Goal: Information Seeking & Learning: Learn about a topic

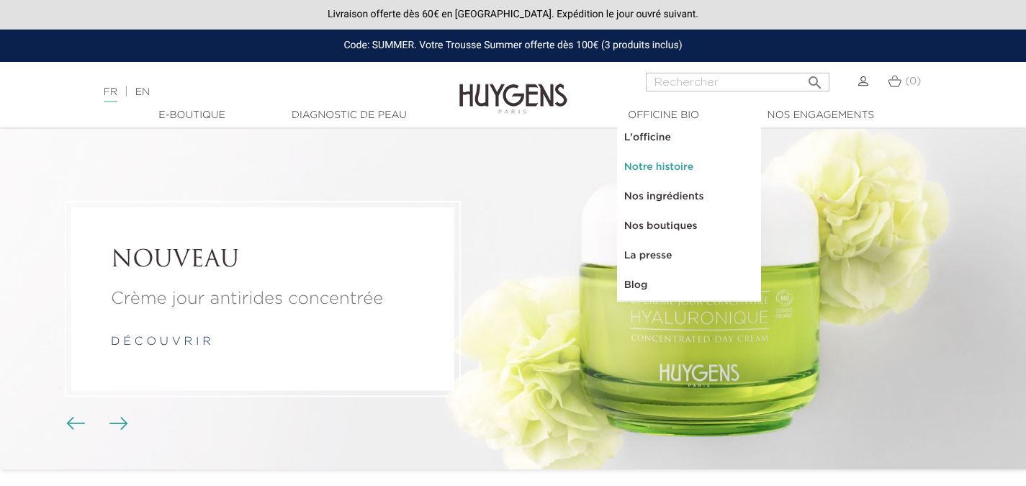
click at [648, 169] on link "Notre histoire" at bounding box center [689, 168] width 144 height 30
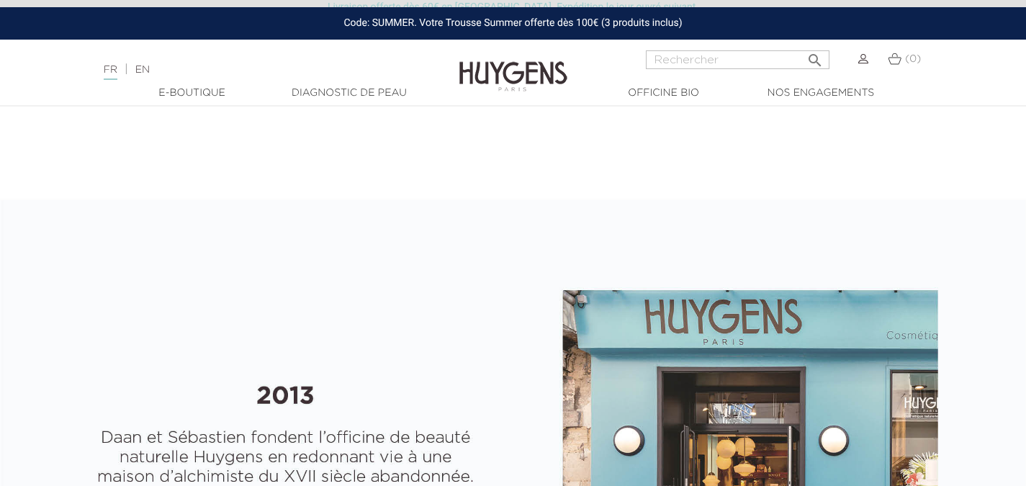
select select "FR"
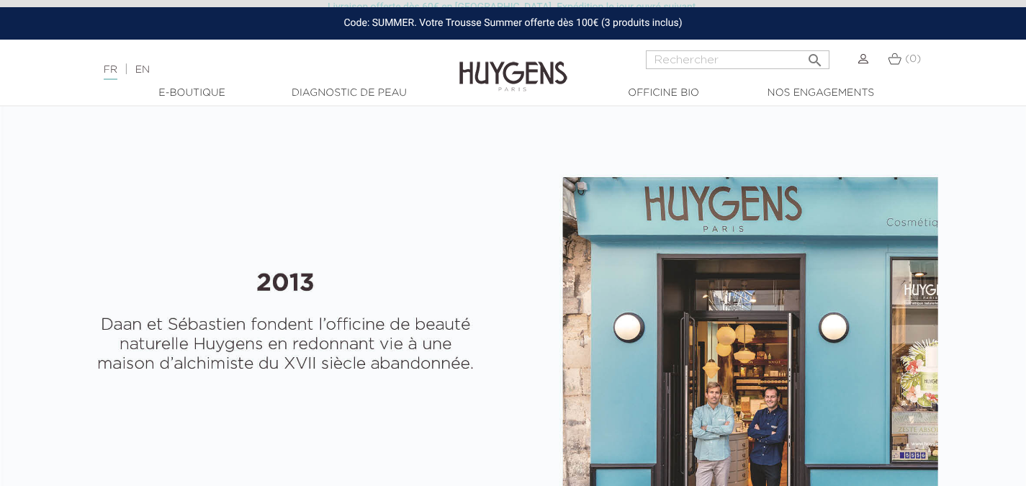
scroll to position [459, 0]
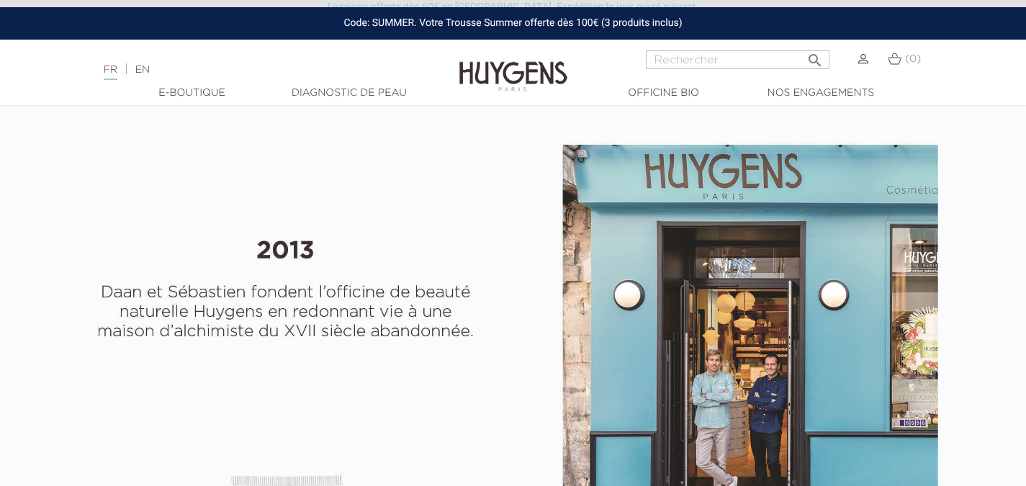
scroll to position [550, 0]
